Goal: Information Seeking & Learning: Learn about a topic

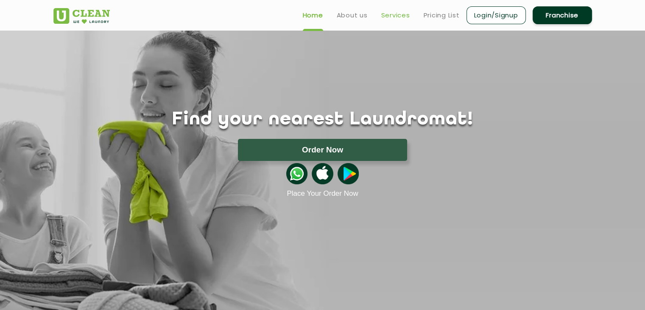
click at [390, 17] on link "Services" at bounding box center [395, 15] width 29 height 10
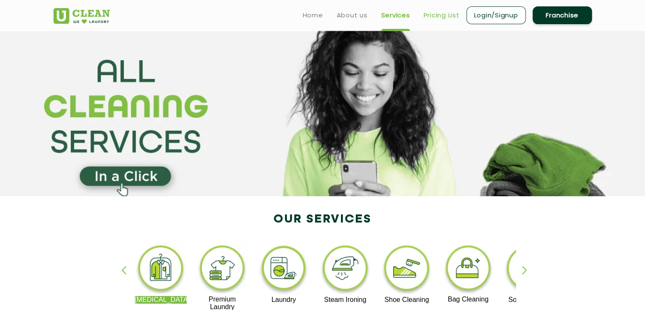
click at [447, 10] on link "Pricing List" at bounding box center [442, 15] width 36 height 10
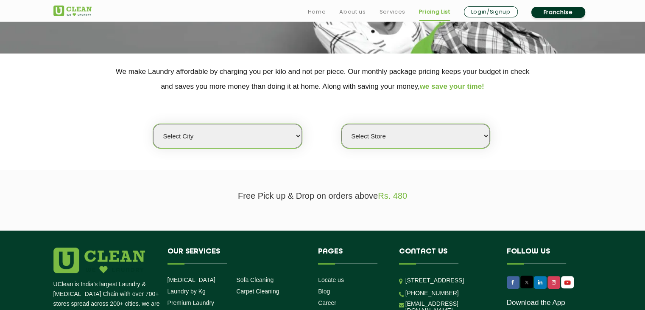
scroll to position [145, 0]
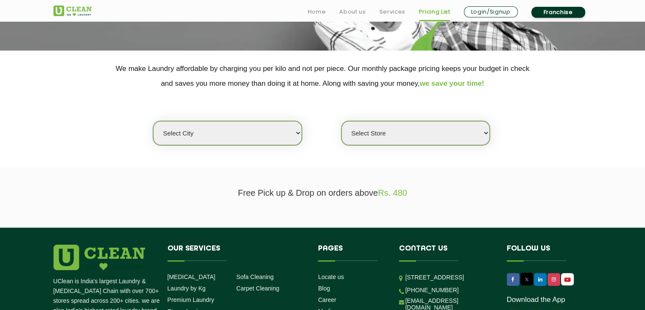
click at [277, 134] on select "Select city [GEOGRAPHIC_DATA] [GEOGRAPHIC_DATA] [GEOGRAPHIC_DATA] [GEOGRAPHIC_D…" at bounding box center [227, 133] width 148 height 24
select select "1"
click at [153, 121] on select "Select city [GEOGRAPHIC_DATA] [GEOGRAPHIC_DATA] [GEOGRAPHIC_DATA] [GEOGRAPHIC_D…" at bounding box center [227, 133] width 148 height 24
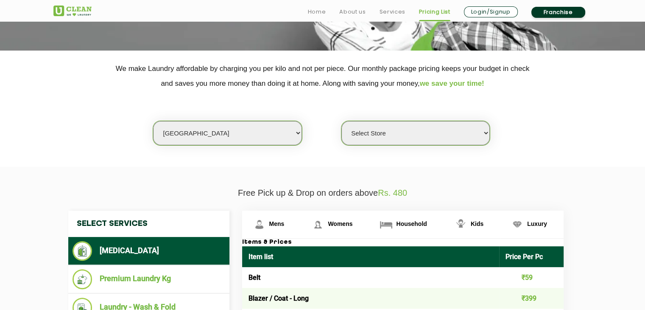
click at [397, 131] on select "Select Store [GEOGRAPHIC_DATA] [GEOGRAPHIC_DATA] 2 [GEOGRAPHIC_DATA] [PERSON_NA…" at bounding box center [415, 133] width 148 height 24
select select "11"
click at [341, 121] on select "Select Store [GEOGRAPHIC_DATA] [GEOGRAPHIC_DATA] 2 [GEOGRAPHIC_DATA] [PERSON_NA…" at bounding box center [415, 133] width 148 height 24
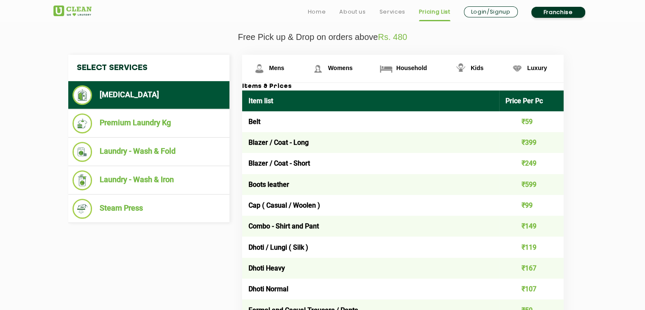
scroll to position [316, 0]
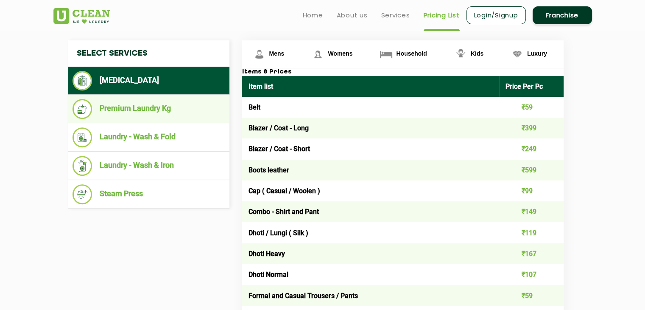
click at [123, 112] on li "Premium Laundry Kg" at bounding box center [149, 109] width 153 height 20
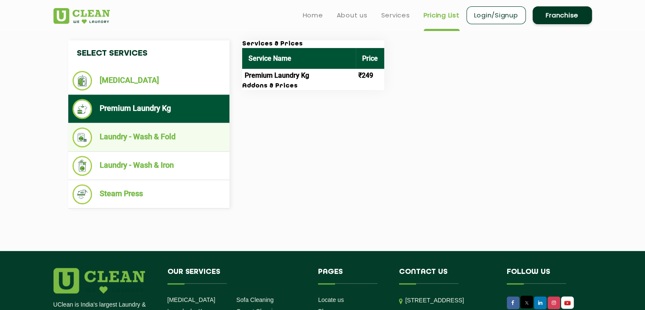
click at [171, 138] on li "Laundry - Wash & Fold" at bounding box center [149, 137] width 153 height 20
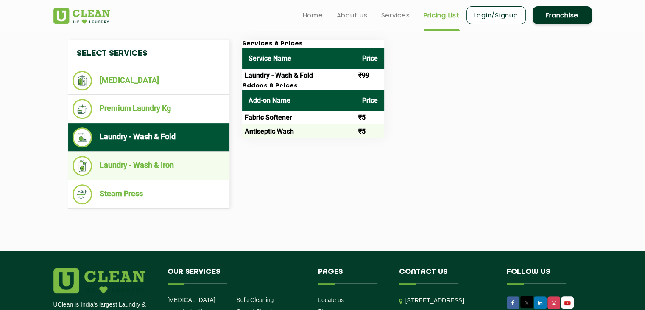
click at [193, 167] on li "Laundry - Wash & Iron" at bounding box center [149, 166] width 153 height 20
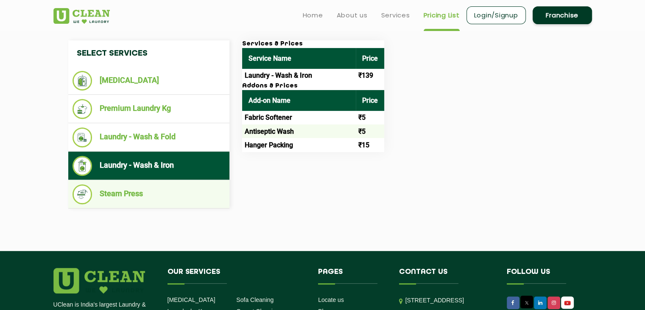
click at [137, 195] on li "Steam Press" at bounding box center [149, 194] width 153 height 20
